Goal: Communication & Community: Participate in discussion

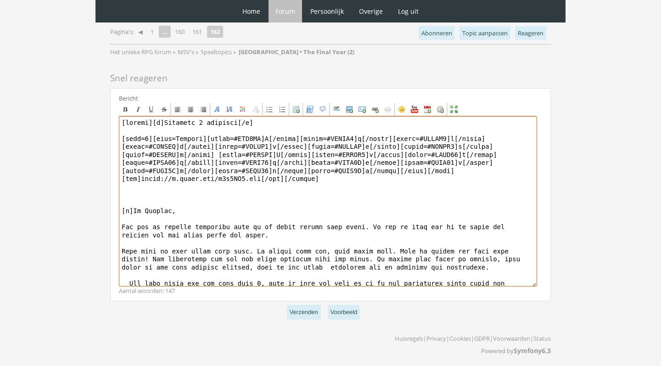
drag, startPoint x: 344, startPoint y: 175, endPoint x: 117, endPoint y: 122, distance: 233.0
click at [117, 122] on div "Bericht Bold Italic Underline Strikethrough Align left Center Align right Font …" at bounding box center [330, 194] width 441 height 213
click at [190, 256] on textarea at bounding box center [328, 201] width 418 height 170
click at [143, 199] on textarea at bounding box center [328, 201] width 418 height 170
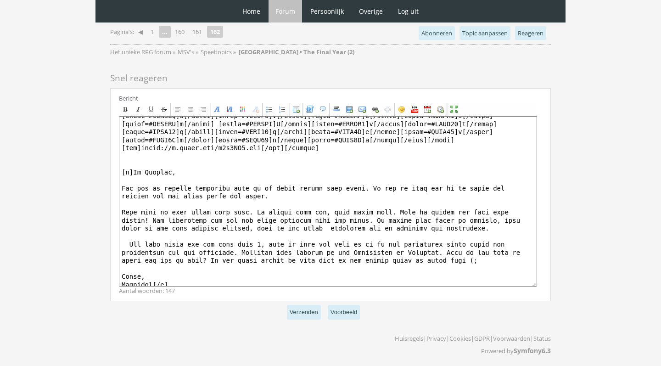
scroll to position [30, 0]
click at [264, 240] on textarea at bounding box center [328, 201] width 418 height 170
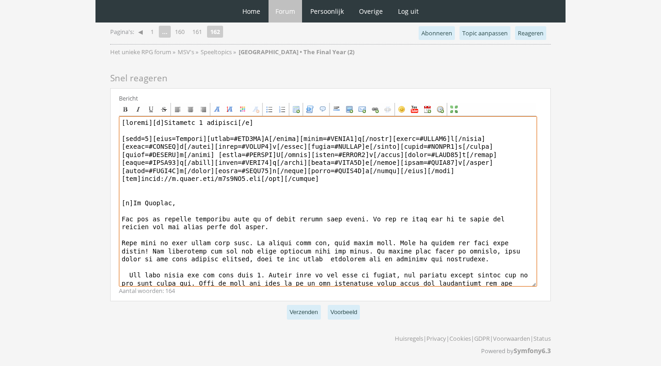
scroll to position [0, 0]
click at [313, 229] on textarea at bounding box center [328, 201] width 418 height 170
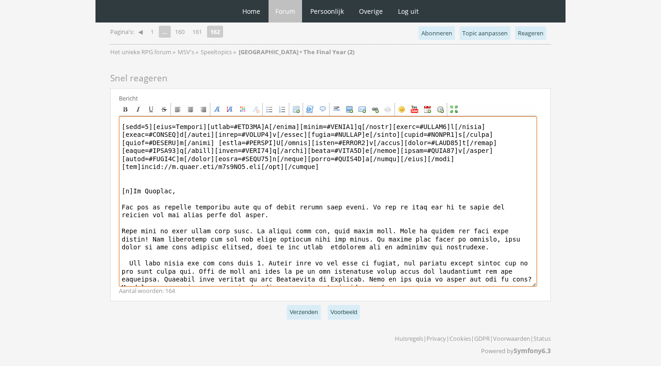
scroll to position [19, 0]
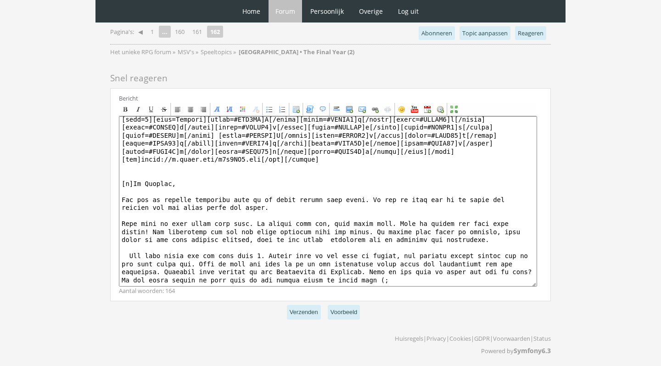
click at [502, 237] on textarea at bounding box center [328, 201] width 418 height 170
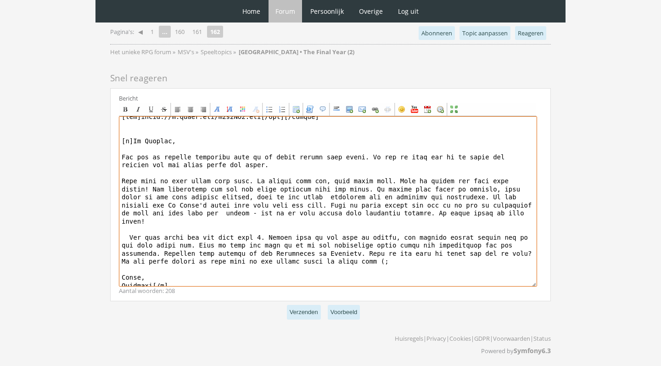
scroll to position [61, 0]
click at [499, 185] on textarea at bounding box center [328, 201] width 418 height 170
click at [397, 179] on textarea at bounding box center [328, 201] width 418 height 170
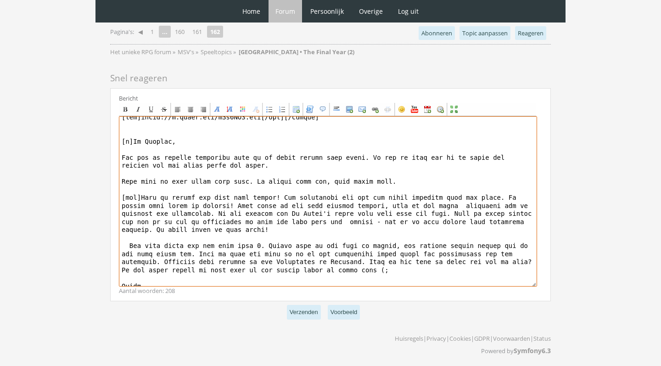
click at [126, 237] on textarea at bounding box center [328, 201] width 418 height 170
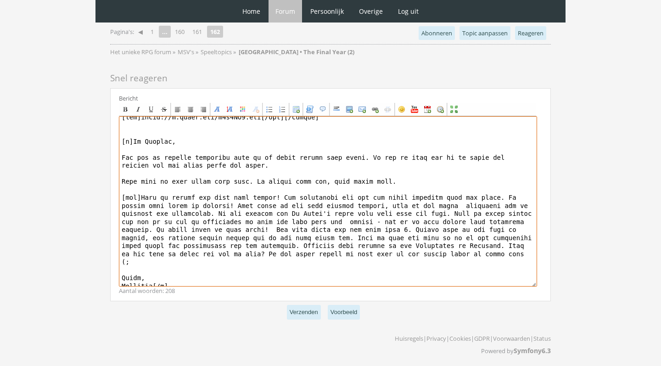
scroll to position [54, 0]
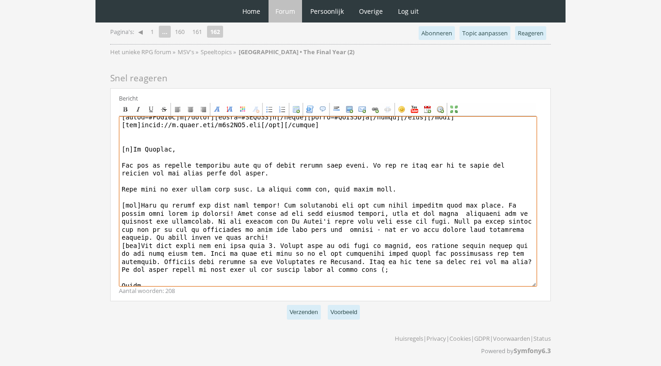
click at [212, 248] on textarea at bounding box center [328, 201] width 418 height 170
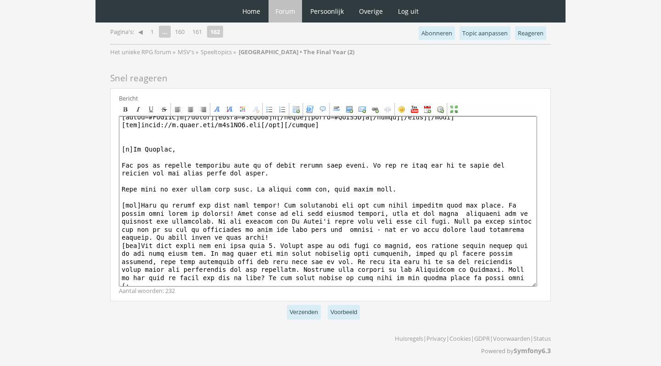
click at [388, 256] on textarea at bounding box center [328, 201] width 418 height 170
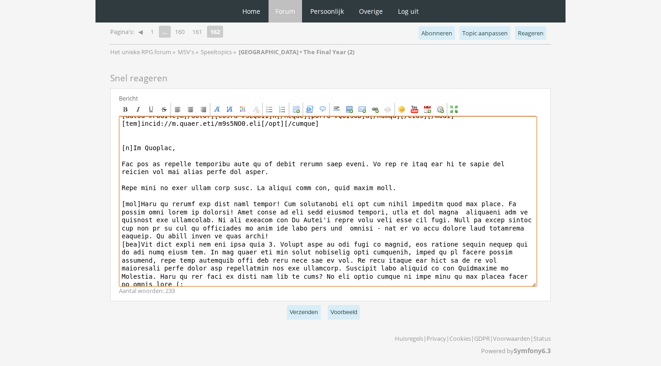
scroll to position [51, 0]
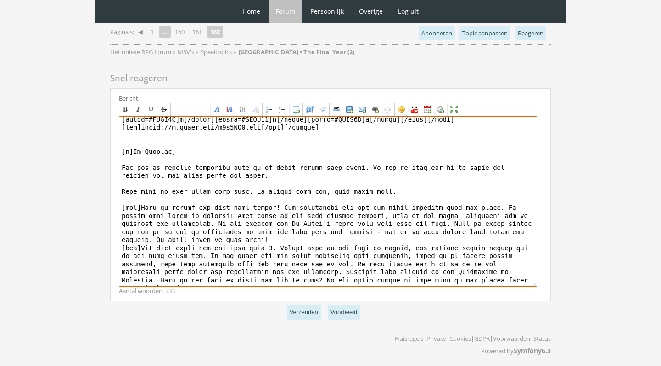
click at [410, 185] on textarea at bounding box center [328, 201] width 418 height 170
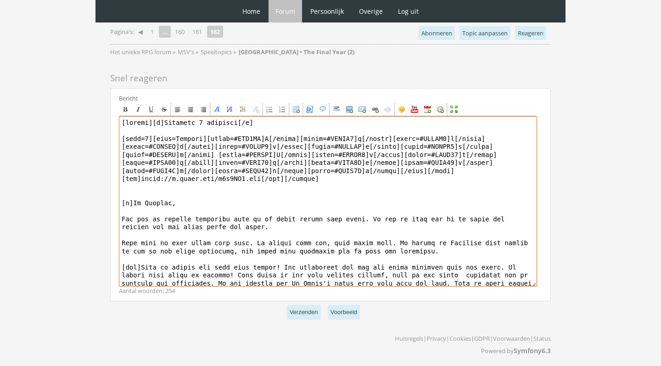
scroll to position [0, 0]
click at [152, 190] on textarea at bounding box center [328, 201] width 418 height 170
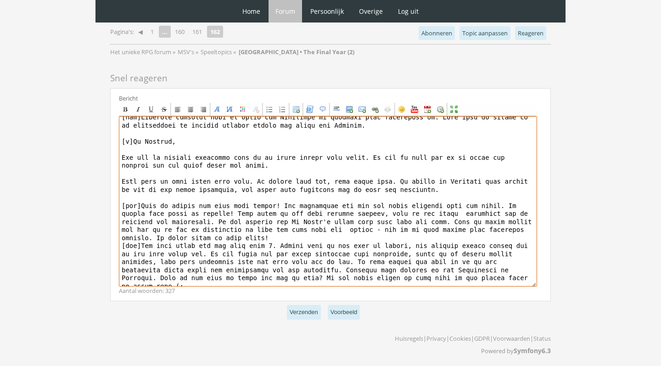
scroll to position [96, 0]
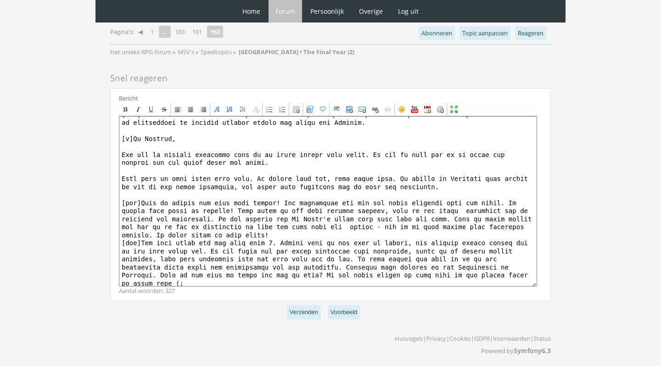
click at [123, 175] on textarea at bounding box center [328, 201] width 418 height 170
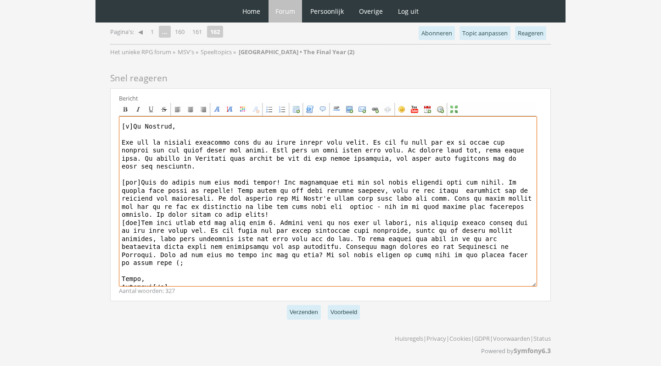
scroll to position [106, 0]
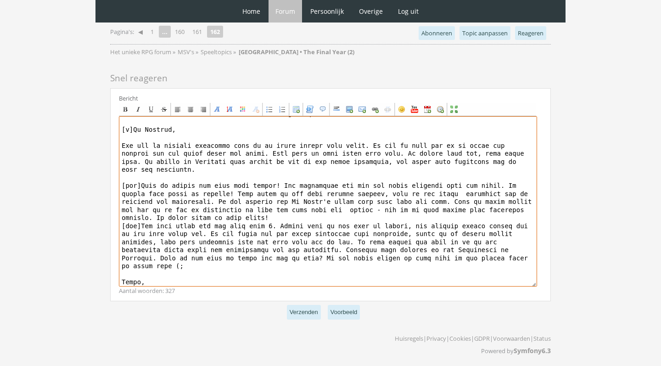
click at [260, 146] on textarea at bounding box center [328, 201] width 418 height 170
click at [295, 159] on textarea at bounding box center [328, 201] width 418 height 170
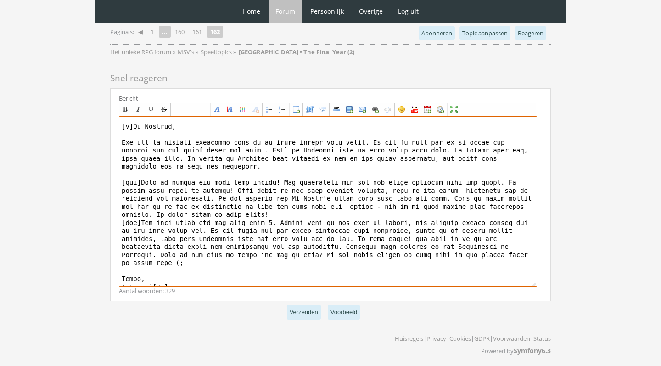
scroll to position [108, 0]
drag, startPoint x: 220, startPoint y: 224, endPoint x: 212, endPoint y: 224, distance: 7.8
click at [212, 225] on textarea at bounding box center [328, 201] width 418 height 170
click at [266, 225] on textarea at bounding box center [328, 201] width 418 height 170
type textarea "[center][b]Woensdag 8 december[/b] [size=7][font=Georgia][color=#FFB0FA]I[/colo…"
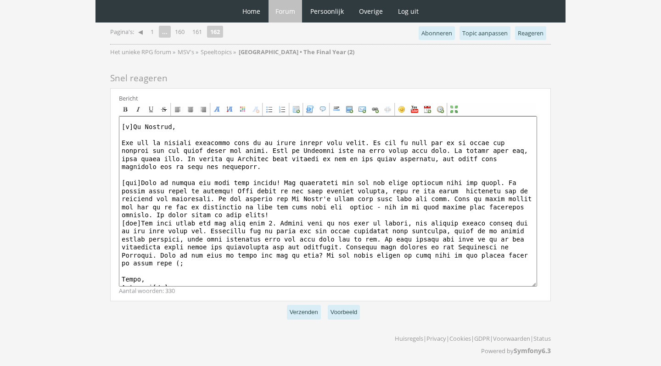
scroll to position [107, 0]
click at [187, 224] on textarea at bounding box center [328, 201] width 418 height 170
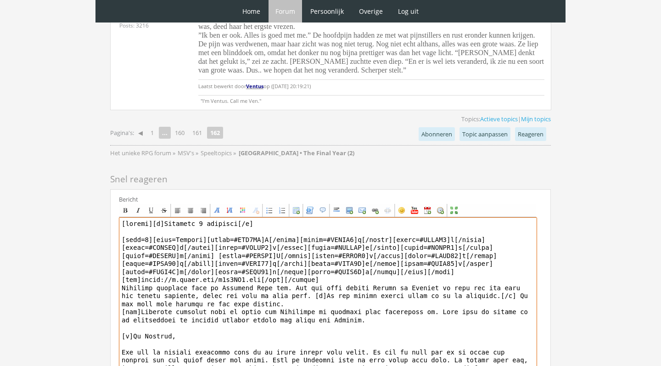
scroll to position [536, 0]
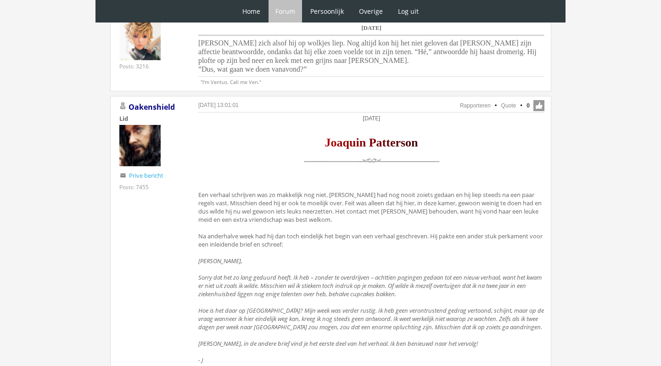
scroll to position [1410, 0]
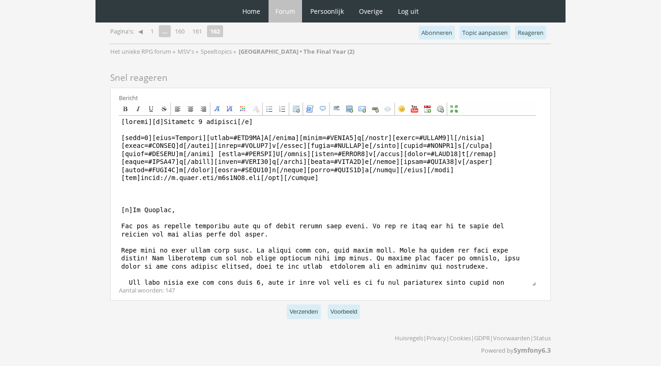
scroll to position [842, 0]
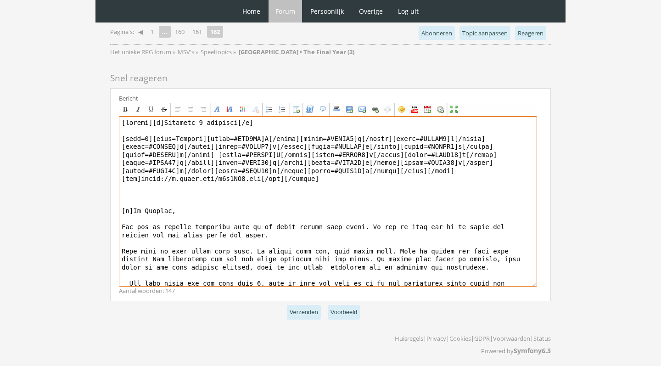
click at [284, 204] on textarea at bounding box center [328, 201] width 418 height 170
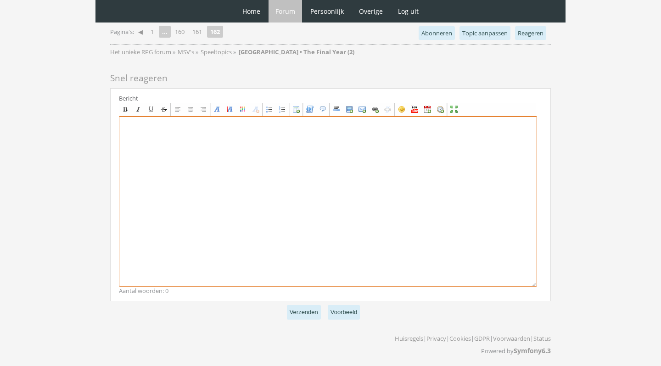
paste textarea "[center][b][DATE][/b] [size=7][font=[US_STATE]][color=#FFB0FA]I[/color][color=#…"
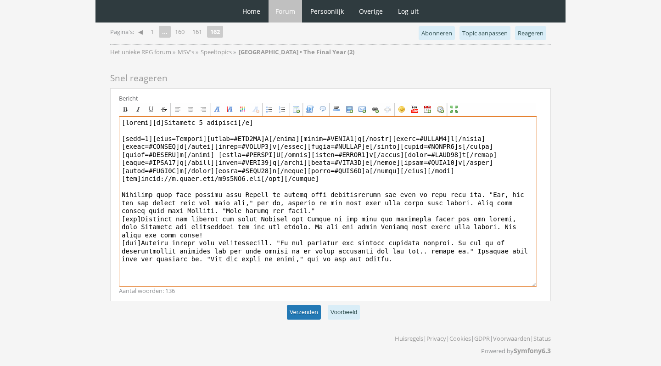
type textarea "[center][b][DATE][/b] [size=7][font=[US_STATE]][color=#FFB0FA]I[/color][color=#…"
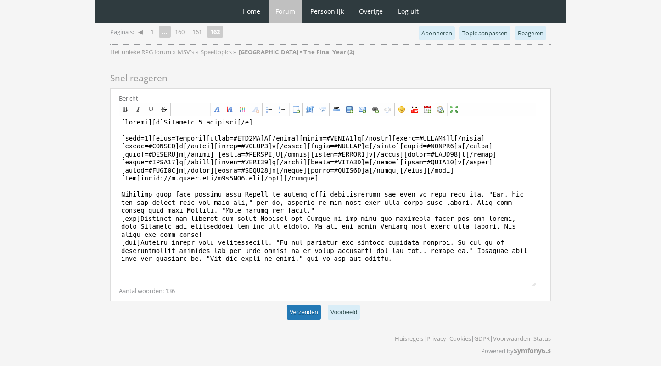
click at [297, 311] on button "Verzenden" at bounding box center [304, 312] width 34 height 15
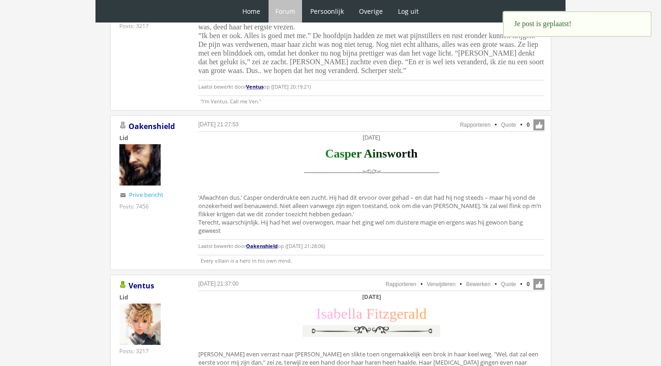
scroll to position [559, 0]
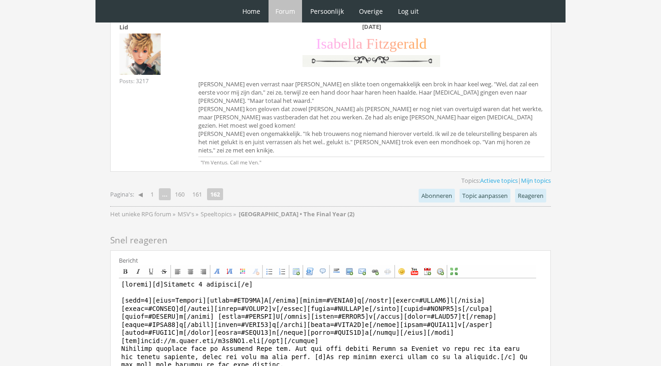
scroll to position [844, 0]
